Goal: Information Seeking & Learning: Learn about a topic

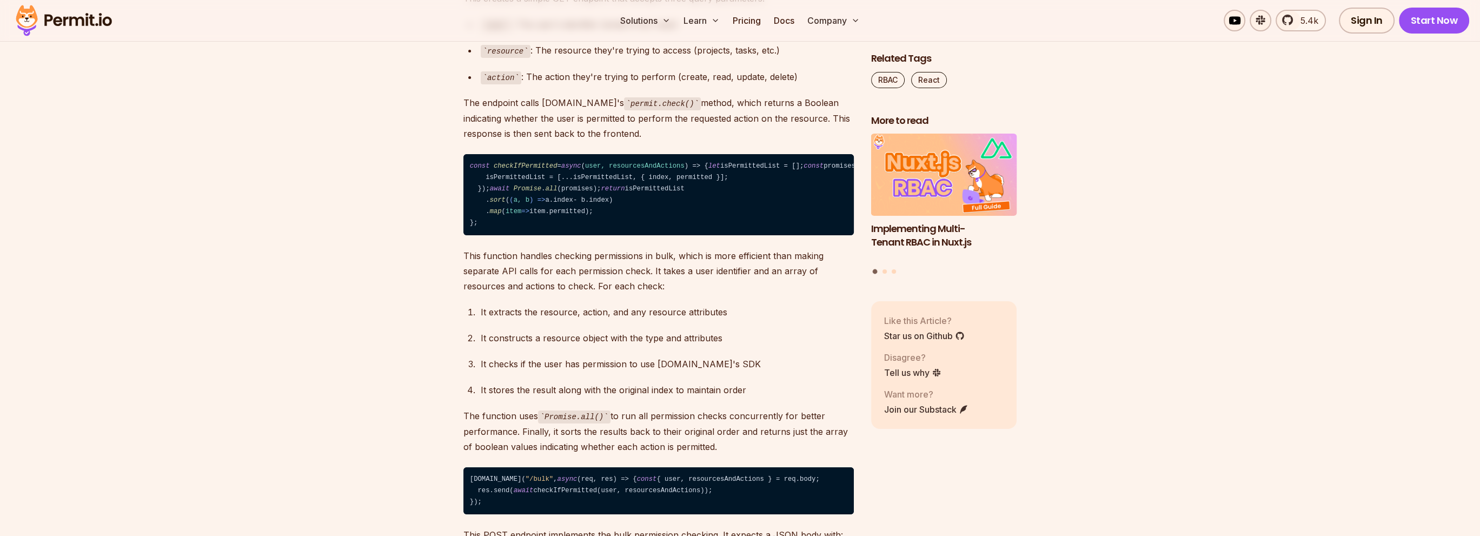
scroll to position [7518, 0]
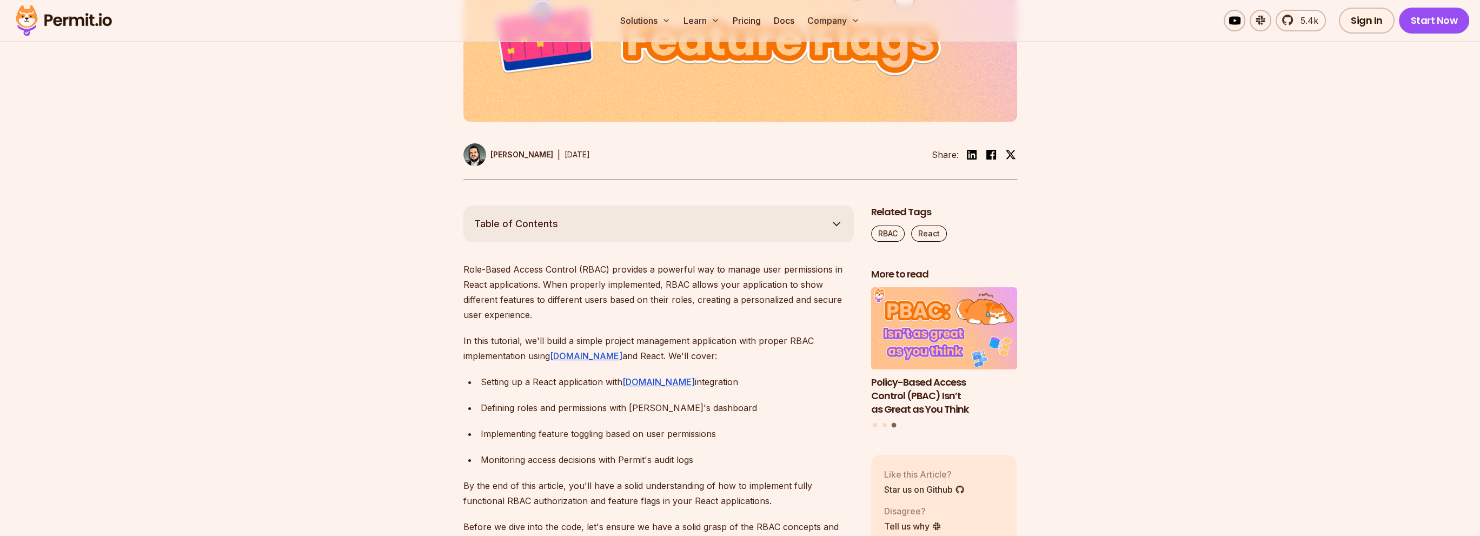
scroll to position [541, 0]
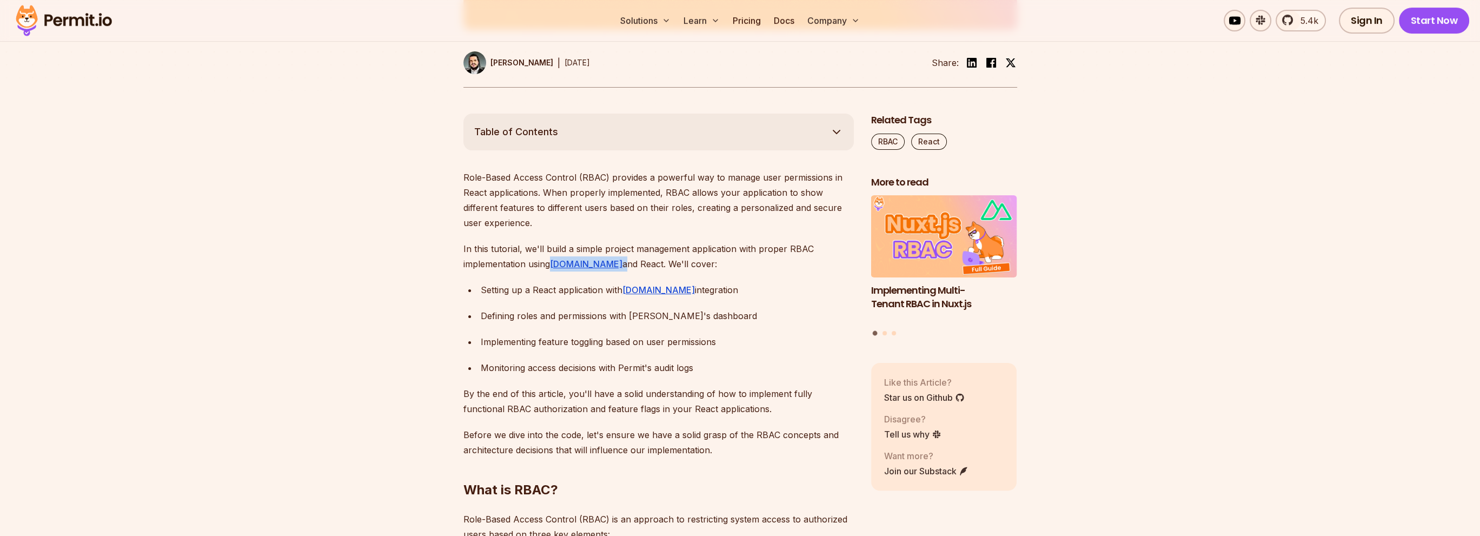
drag, startPoint x: 593, startPoint y: 264, endPoint x: 551, endPoint y: 264, distance: 41.6
click at [551, 264] on p "In this tutorial, we'll build a simple project management application with prop…" at bounding box center [659, 256] width 391 height 30
copy p "[DOMAIN_NAME]"
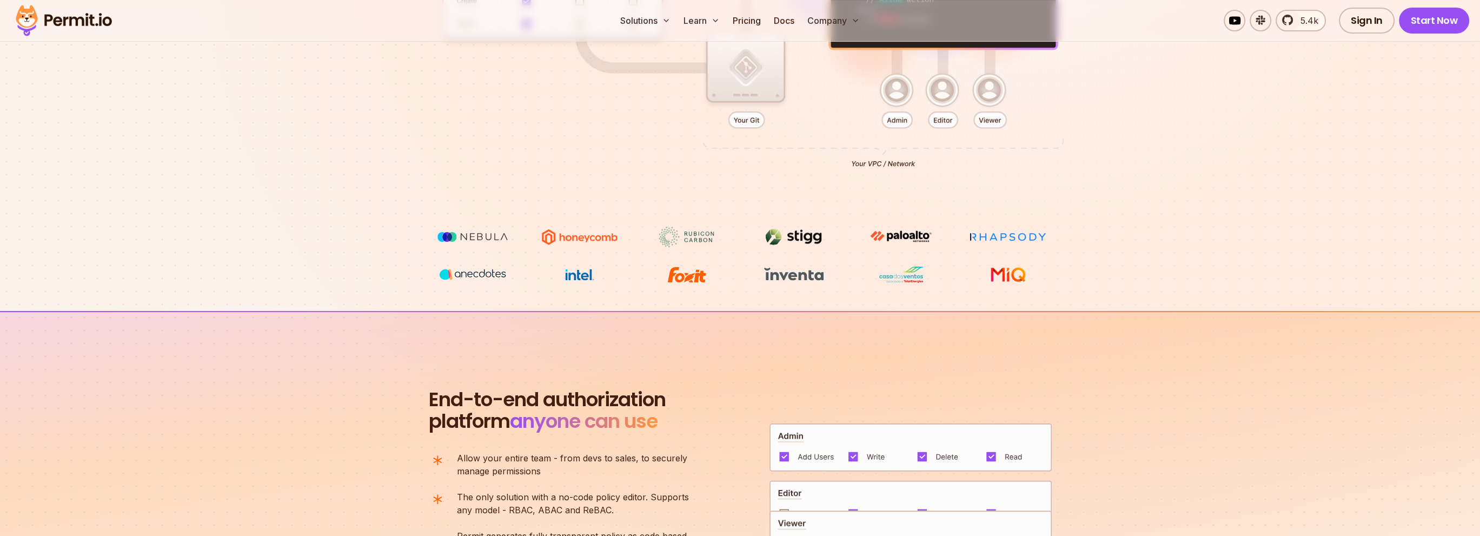
scroll to position [541, 0]
